Goal: Check status: Check status

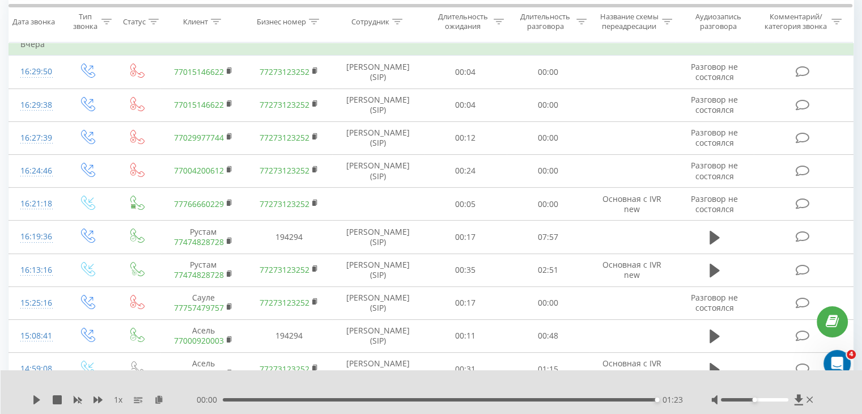
scroll to position [40, 0]
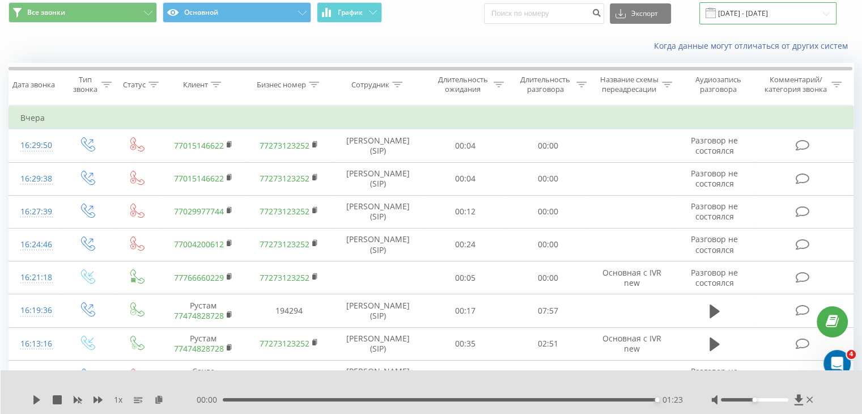
click at [771, 7] on input "[DATE] - [DATE]" at bounding box center [767, 13] width 137 height 22
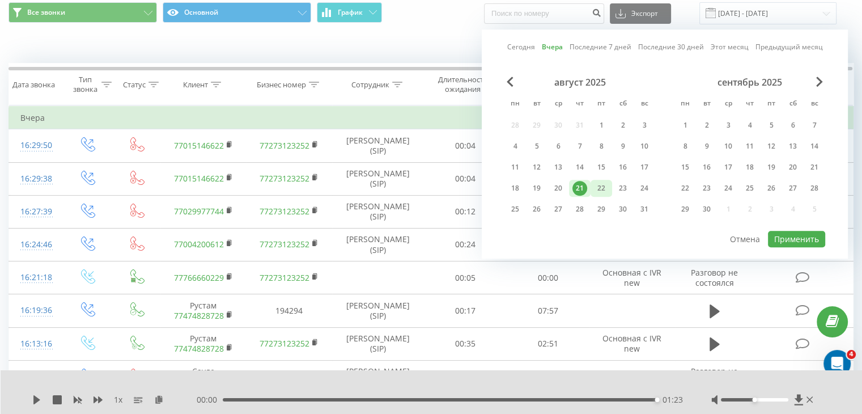
click at [602, 189] on div "22" at bounding box center [601, 188] width 15 height 15
click at [803, 232] on button "Применить" at bounding box center [796, 239] width 57 height 16
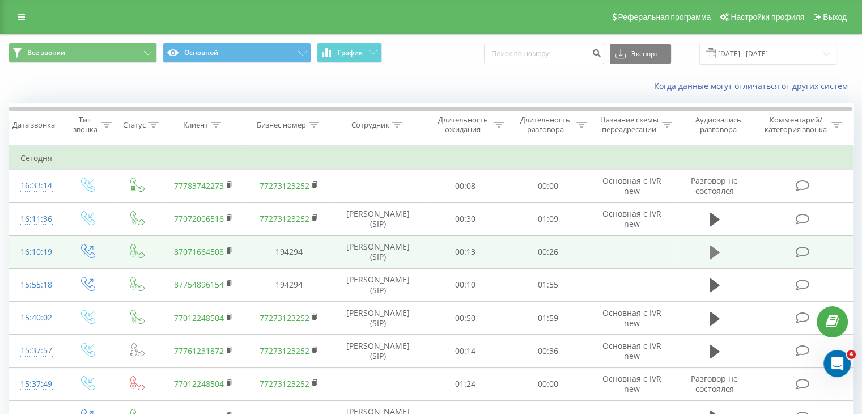
click at [716, 248] on icon at bounding box center [715, 252] width 10 height 16
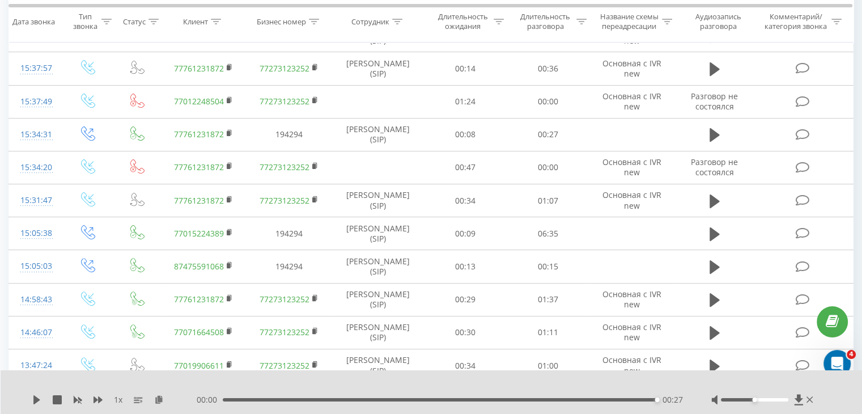
scroll to position [283, 0]
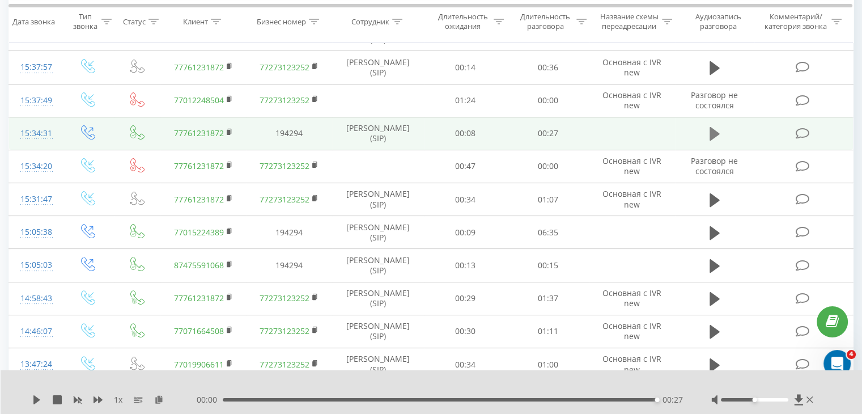
click at [716, 131] on icon at bounding box center [715, 134] width 10 height 14
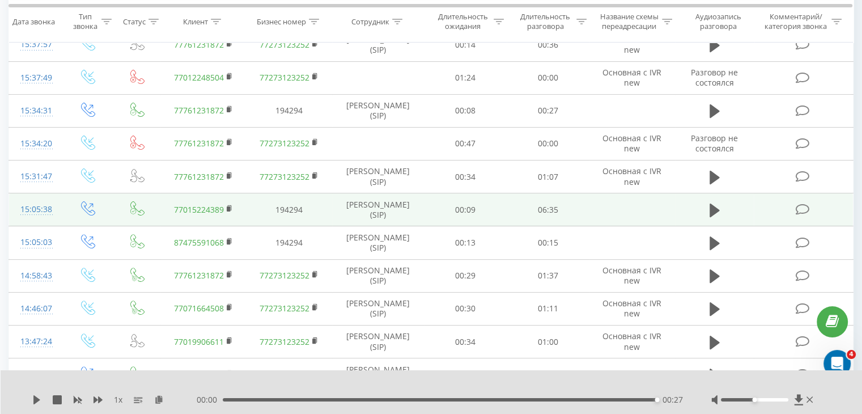
scroll to position [310, 0]
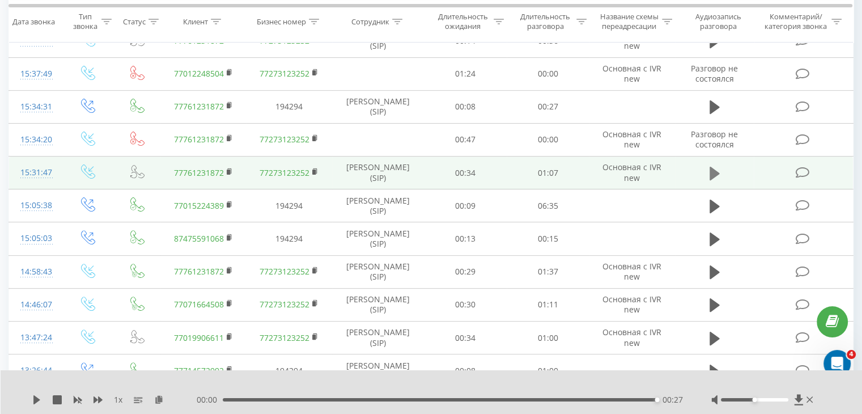
click at [713, 166] on icon at bounding box center [715, 174] width 10 height 16
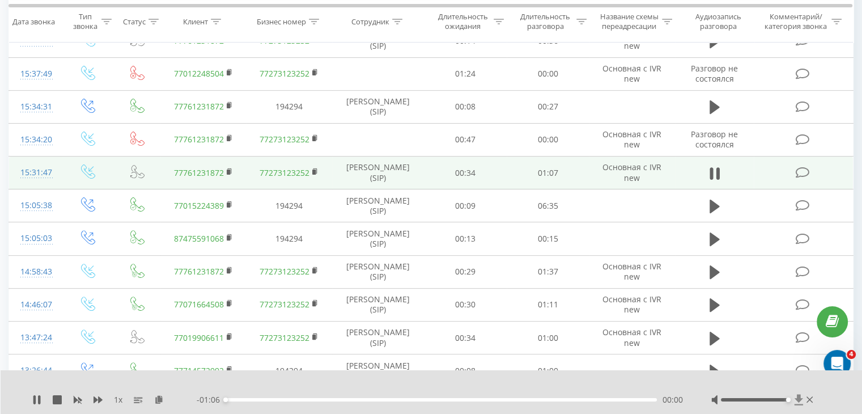
drag, startPoint x: 754, startPoint y: 401, endPoint x: 798, endPoint y: 402, distance: 44.2
click at [798, 402] on div at bounding box center [763, 399] width 104 height 11
click at [713, 173] on icon at bounding box center [711, 173] width 3 height 12
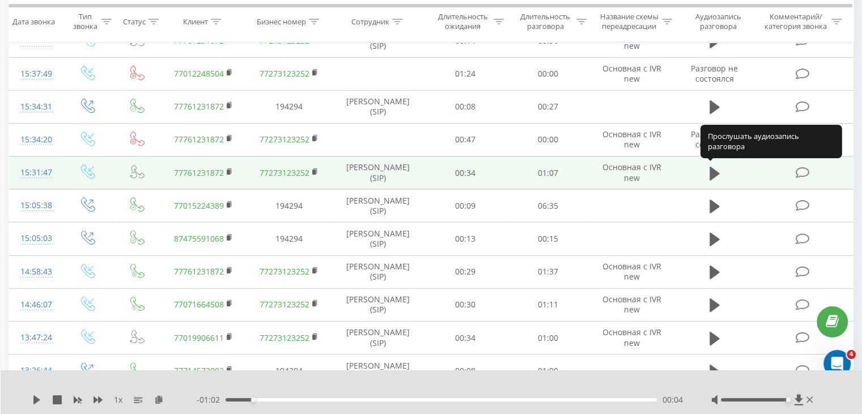
click at [713, 173] on icon at bounding box center [715, 173] width 10 height 14
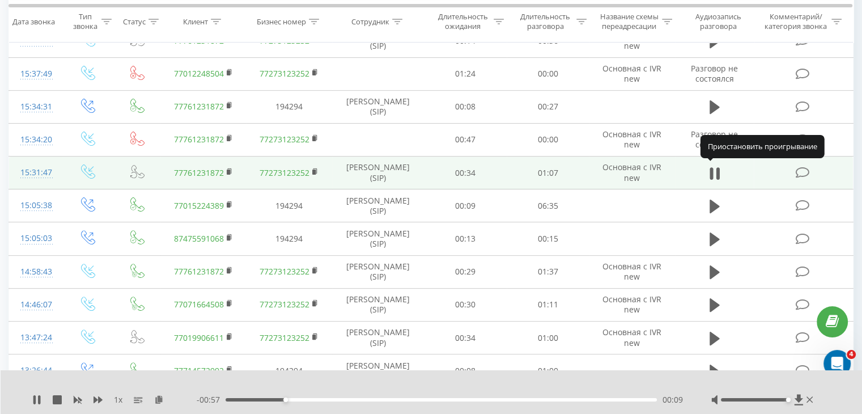
click at [713, 173] on icon at bounding box center [711, 173] width 3 height 12
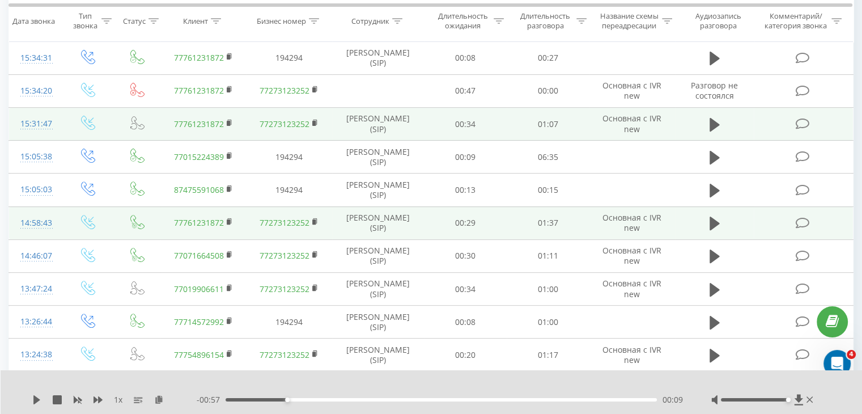
scroll to position [367, 0]
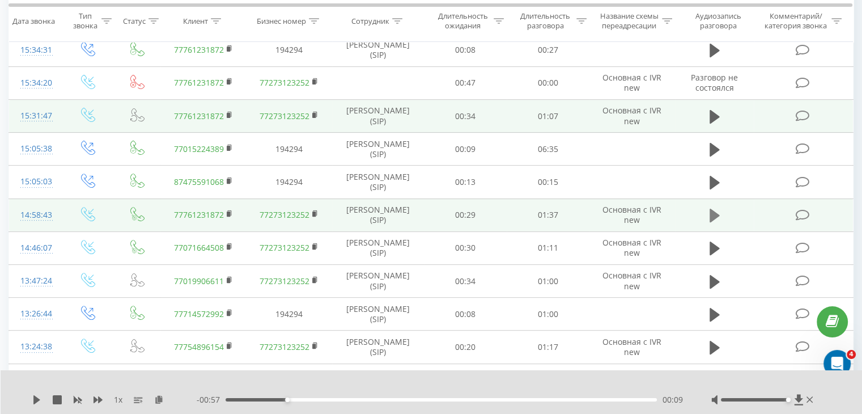
click at [710, 215] on icon at bounding box center [715, 216] width 10 height 14
click at [712, 214] on icon at bounding box center [711, 215] width 3 height 12
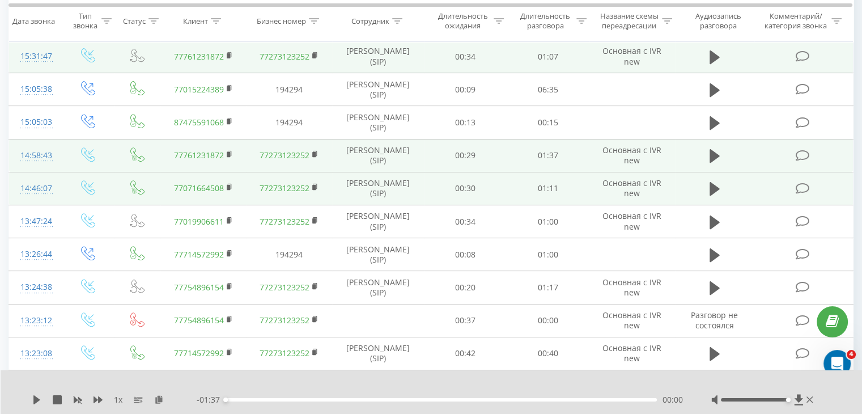
scroll to position [423, 0]
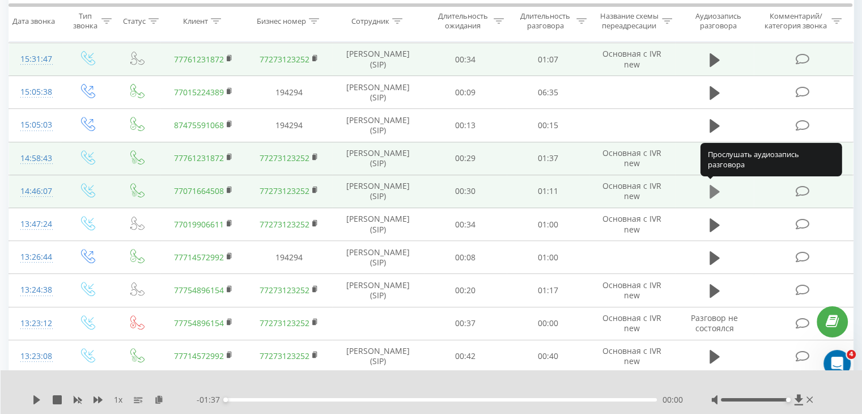
click at [711, 189] on icon at bounding box center [715, 192] width 10 height 14
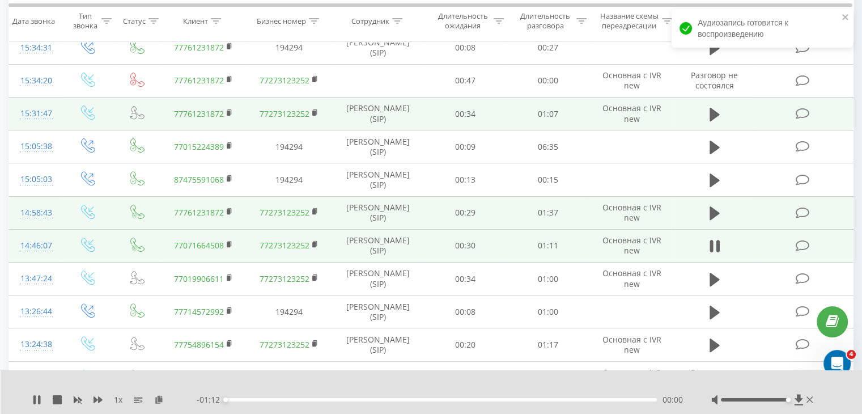
scroll to position [367, 0]
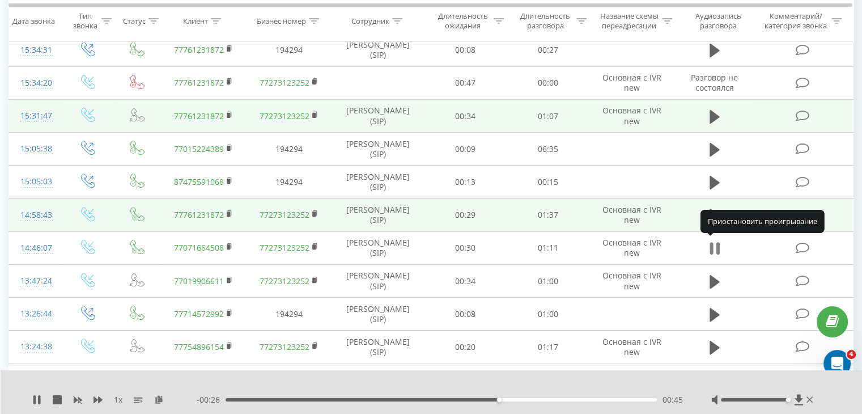
click at [714, 249] on icon at bounding box center [715, 248] width 10 height 16
click at [36, 398] on icon at bounding box center [36, 399] width 7 height 9
click at [507, 400] on div "00:46" at bounding box center [505, 399] width 5 height 5
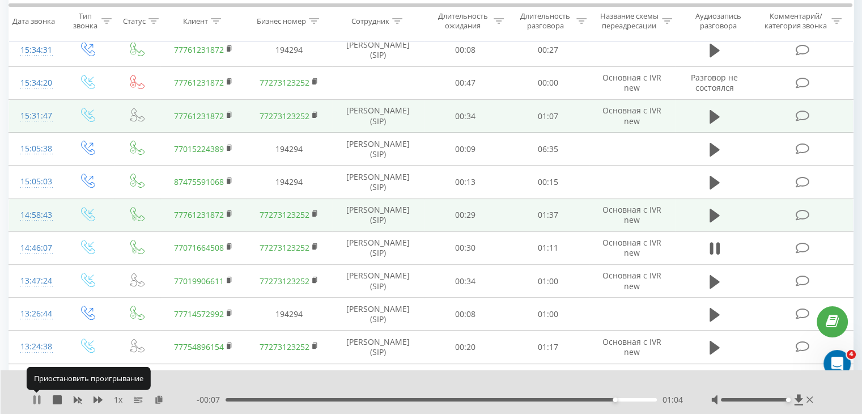
click at [33, 399] on icon at bounding box center [36, 399] width 9 height 9
click at [33, 398] on icon at bounding box center [36, 399] width 7 height 9
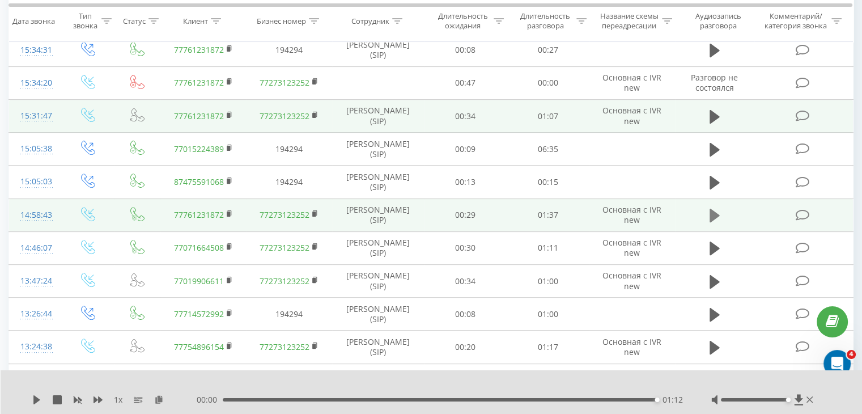
click at [715, 216] on icon at bounding box center [715, 216] width 10 height 14
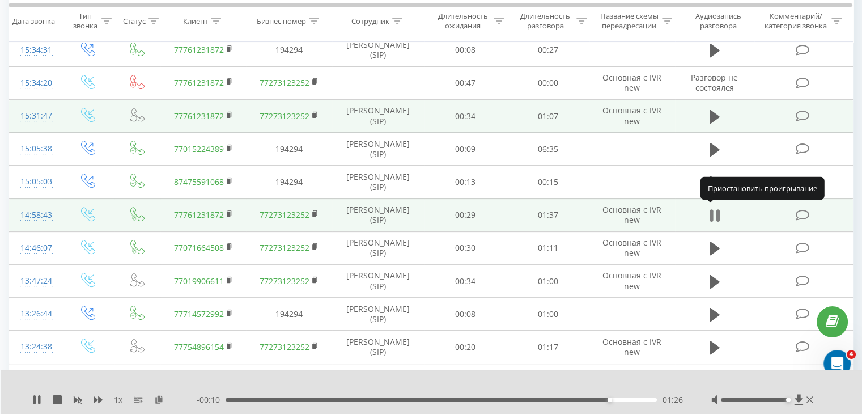
click at [710, 216] on icon at bounding box center [711, 215] width 3 height 12
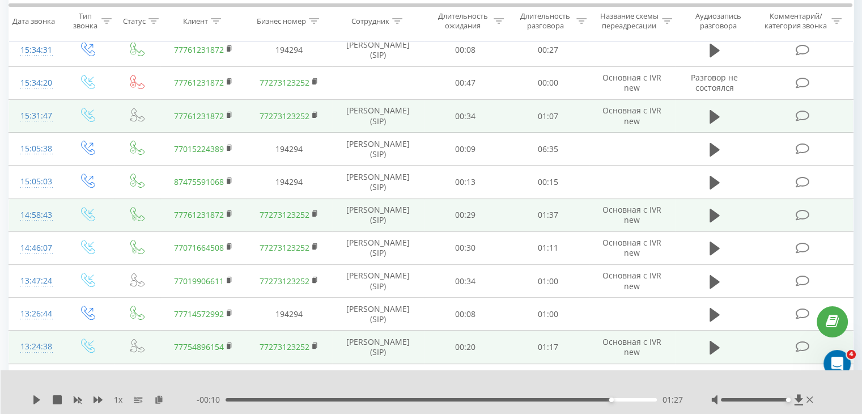
drag, startPoint x: 630, startPoint y: 375, endPoint x: 636, endPoint y: 359, distance: 17.4
click at [631, 375] on div "1 x - 00:10 01:27 01:27" at bounding box center [432, 392] width 862 height 44
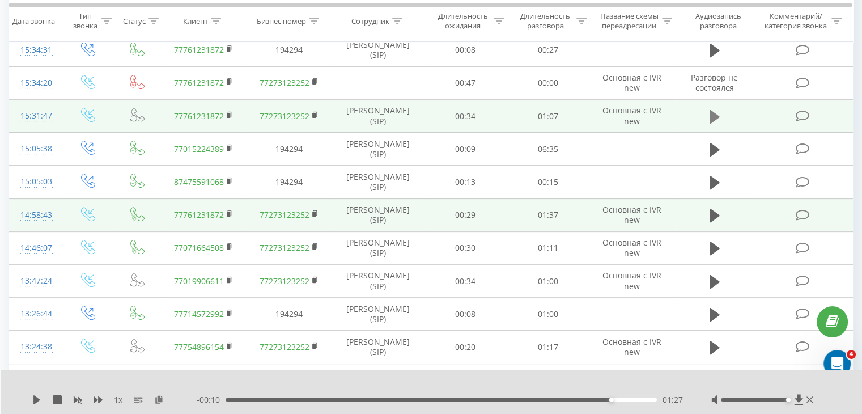
click at [720, 114] on button at bounding box center [714, 116] width 17 height 17
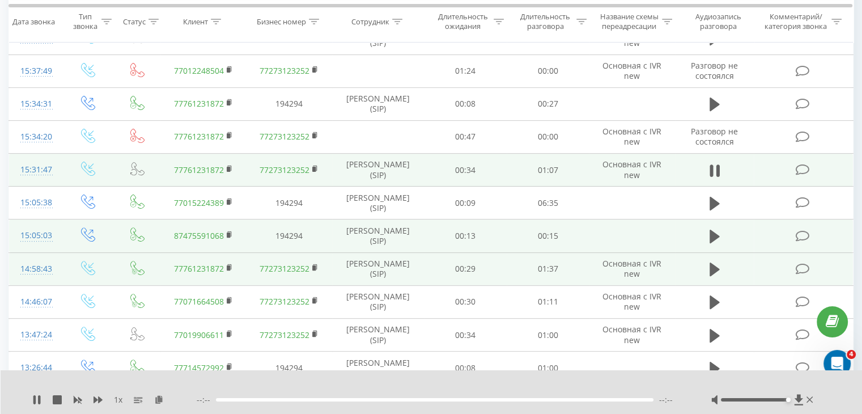
scroll to position [310, 0]
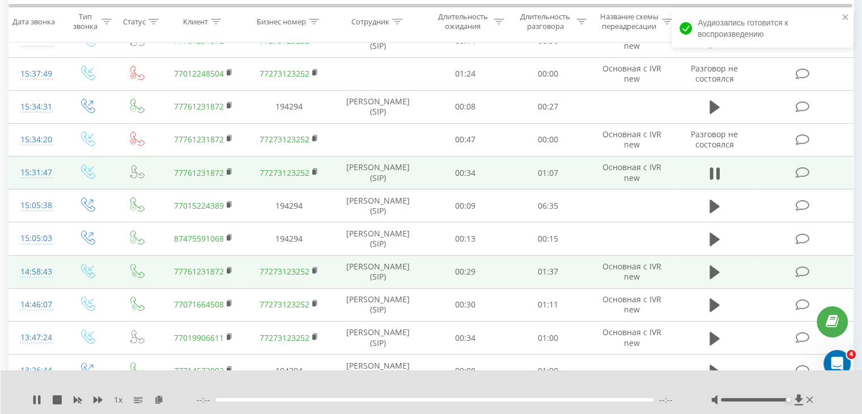
click at [279, 399] on div at bounding box center [435, 399] width 438 height 3
click at [719, 169] on icon at bounding box center [717, 173] width 3 height 12
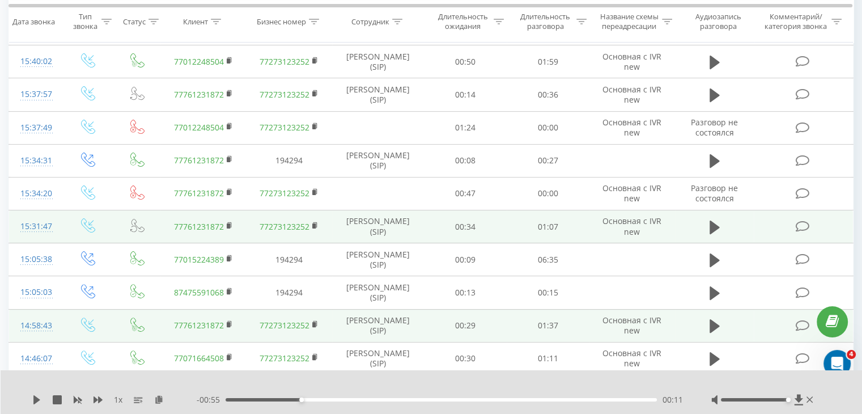
scroll to position [253, 0]
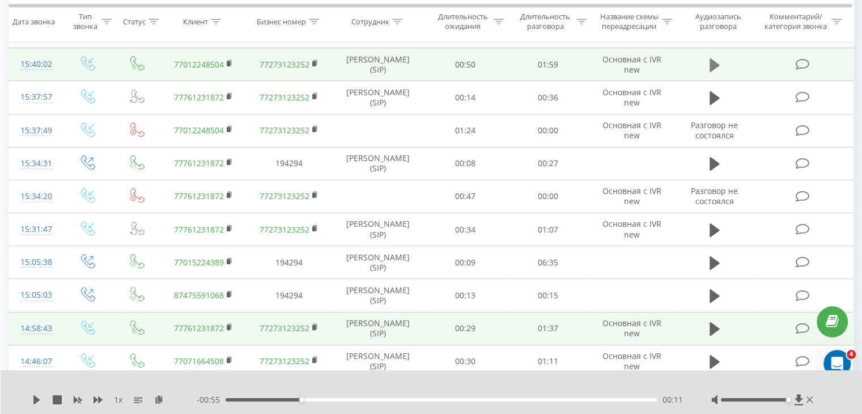
click at [713, 60] on icon at bounding box center [715, 65] width 10 height 14
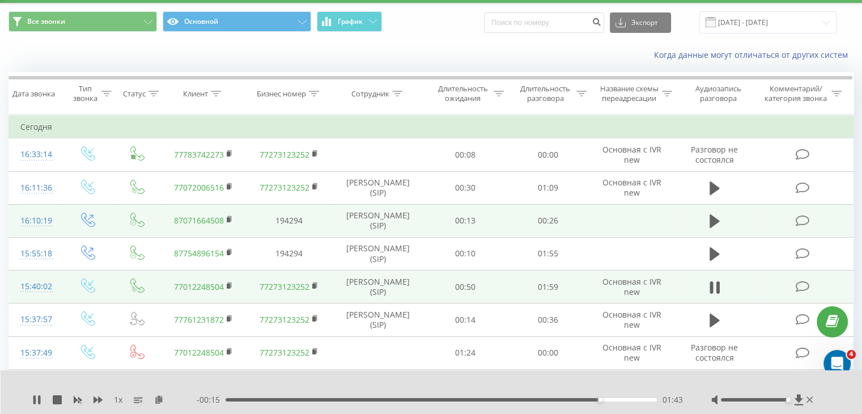
scroll to position [27, 0]
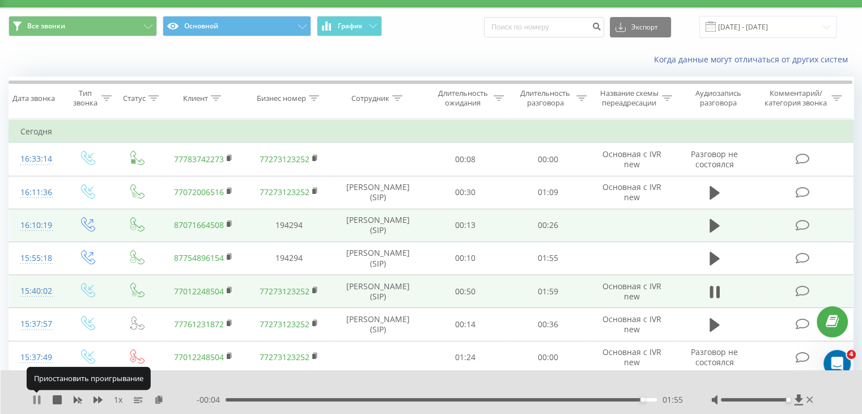
click at [36, 400] on icon at bounding box center [36, 399] width 9 height 9
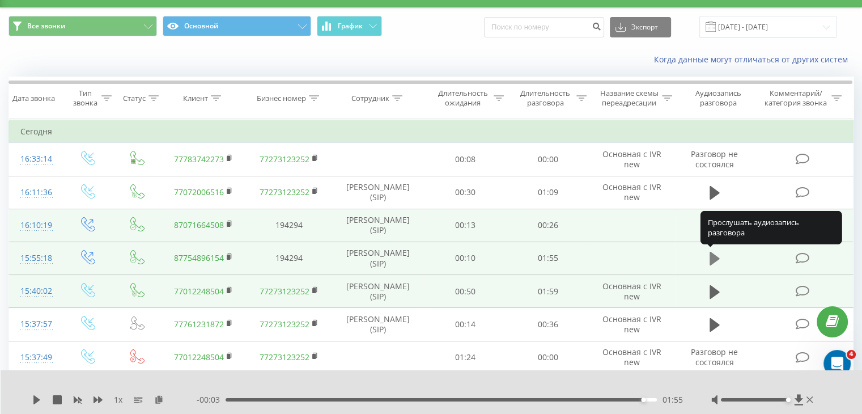
click at [716, 257] on icon at bounding box center [715, 259] width 10 height 14
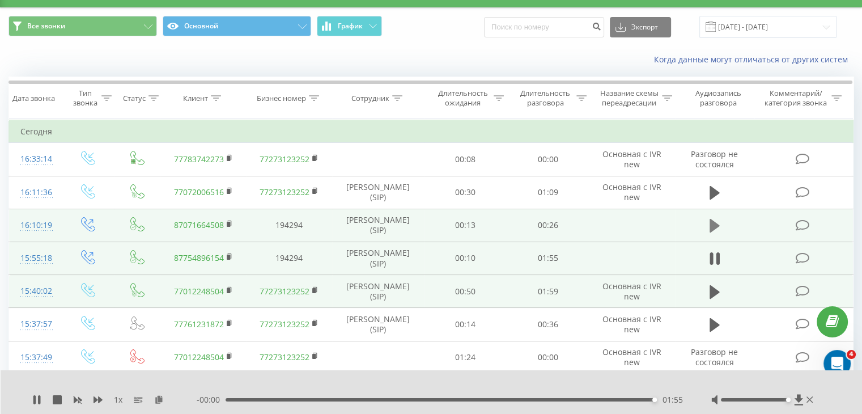
click at [720, 223] on button at bounding box center [714, 225] width 17 height 17
click at [721, 229] on button at bounding box center [714, 225] width 17 height 17
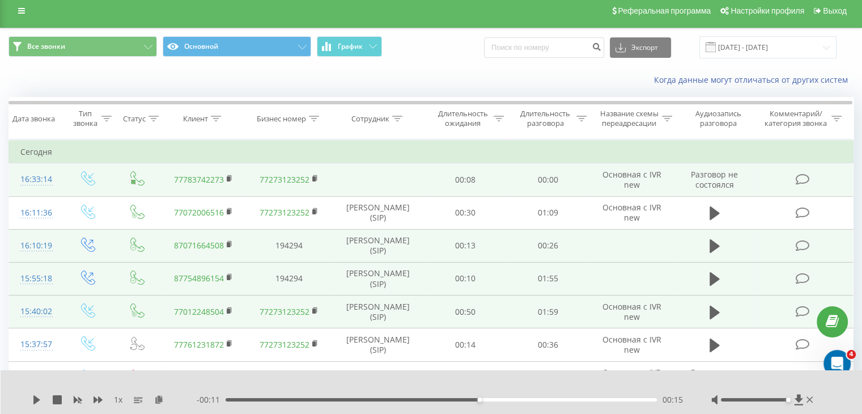
scroll to position [0, 0]
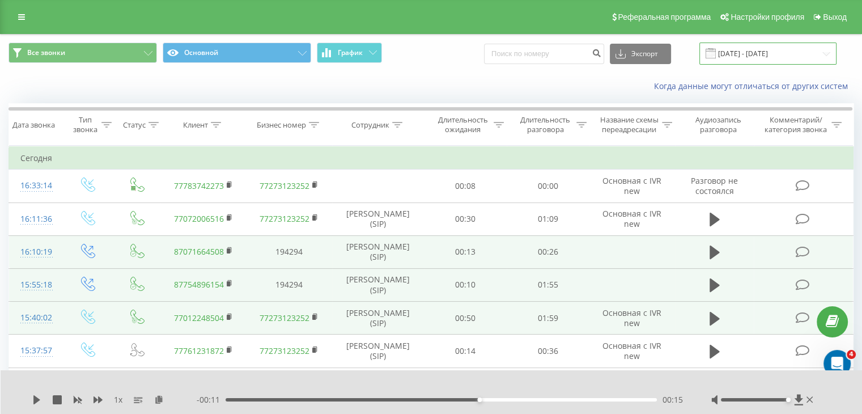
click at [764, 54] on input "[DATE] - [DATE]" at bounding box center [767, 54] width 137 height 22
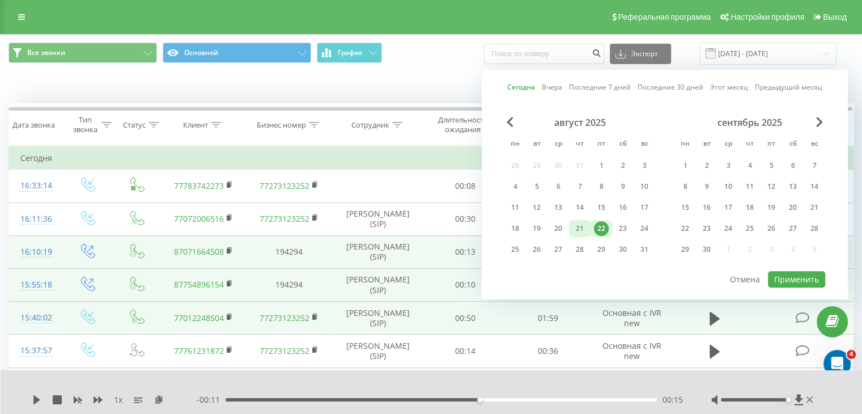
click at [579, 227] on div "21" at bounding box center [580, 228] width 15 height 15
click at [786, 279] on button "Применить" at bounding box center [796, 279] width 57 height 16
type input "[DATE] - [DATE]"
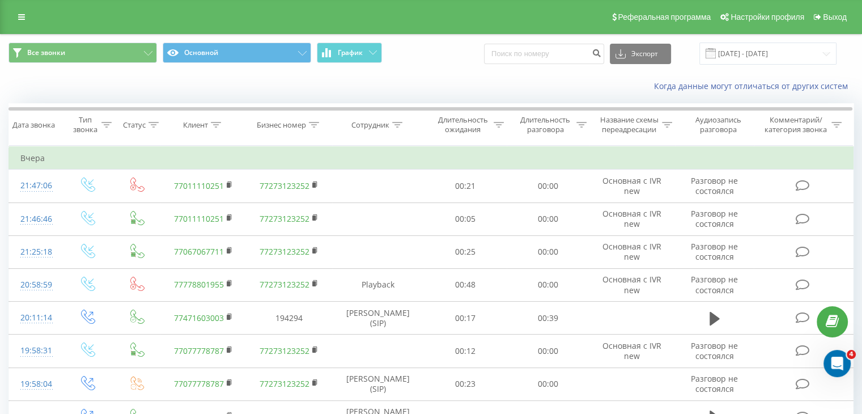
click at [401, 60] on span "Все звонки Основной График" at bounding box center [216, 54] width 414 height 22
